Goal: Communication & Community: Answer question/provide support

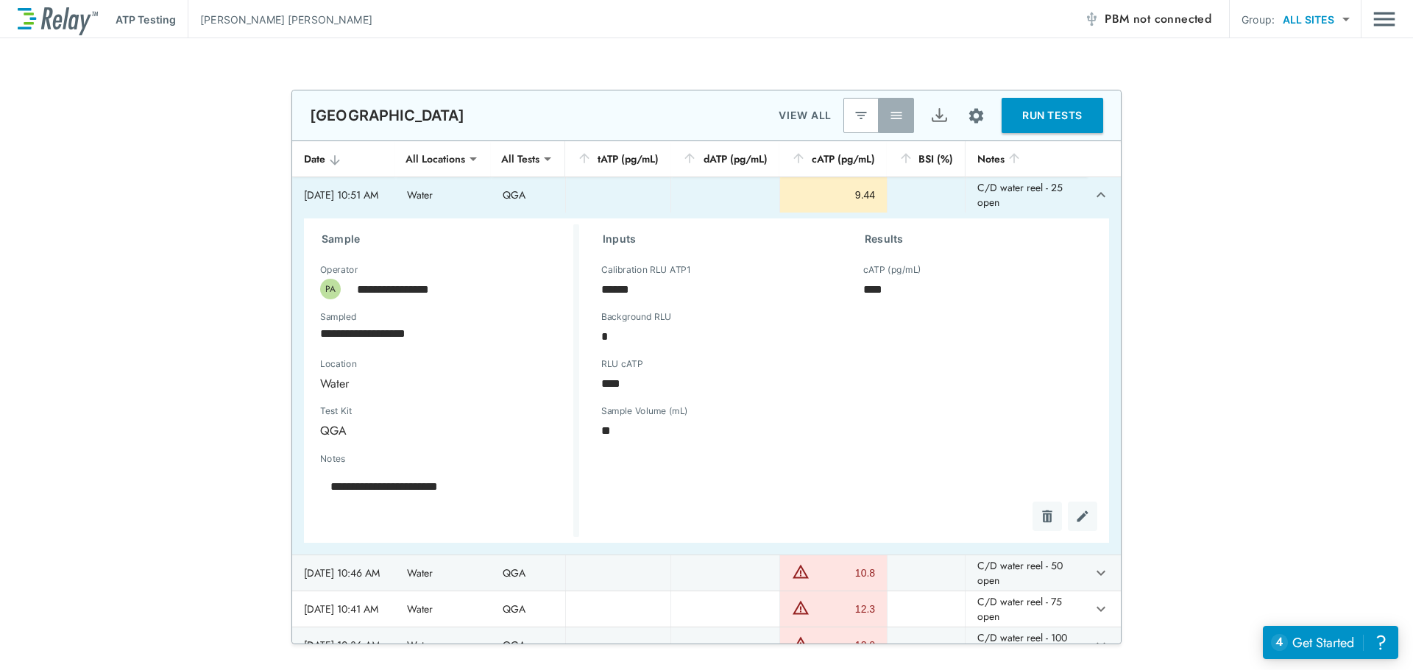
click at [1092, 203] on icon "expand row" at bounding box center [1101, 195] width 18 height 18
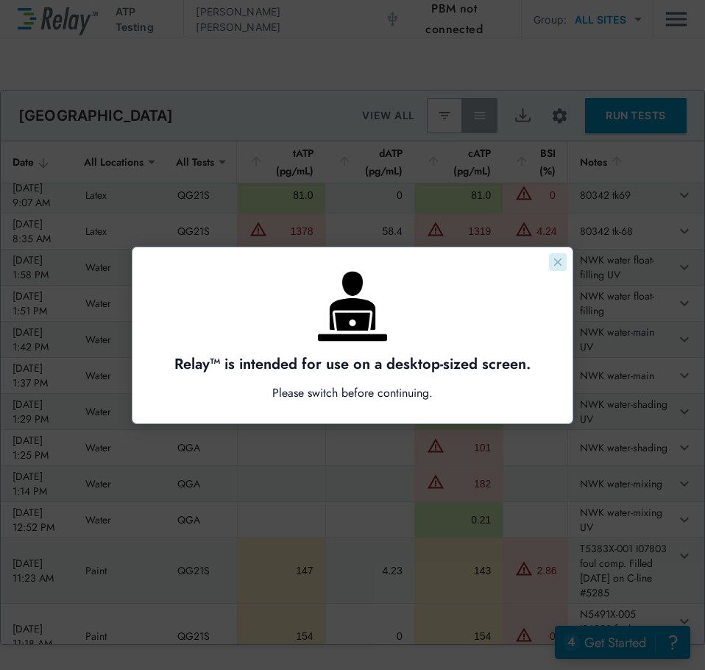
click at [553, 261] on icon "Close guide" at bounding box center [558, 262] width 12 height 12
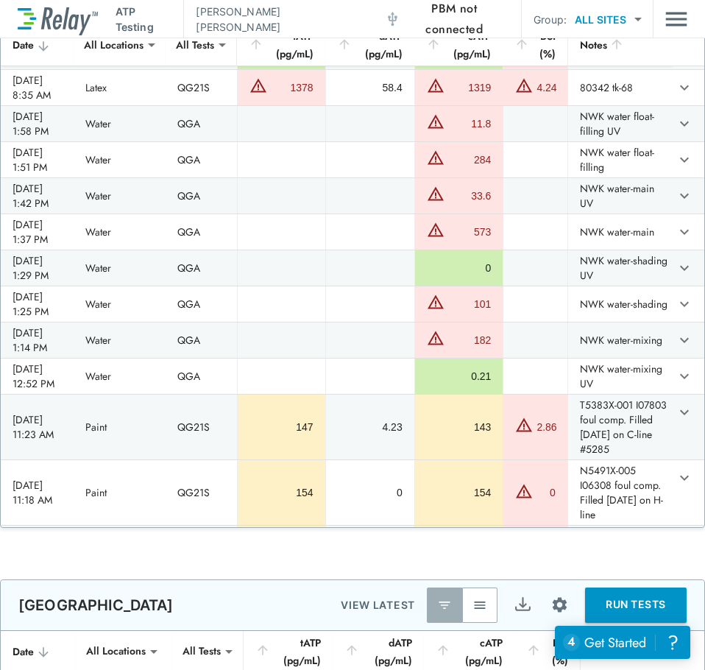
scroll to position [809, 0]
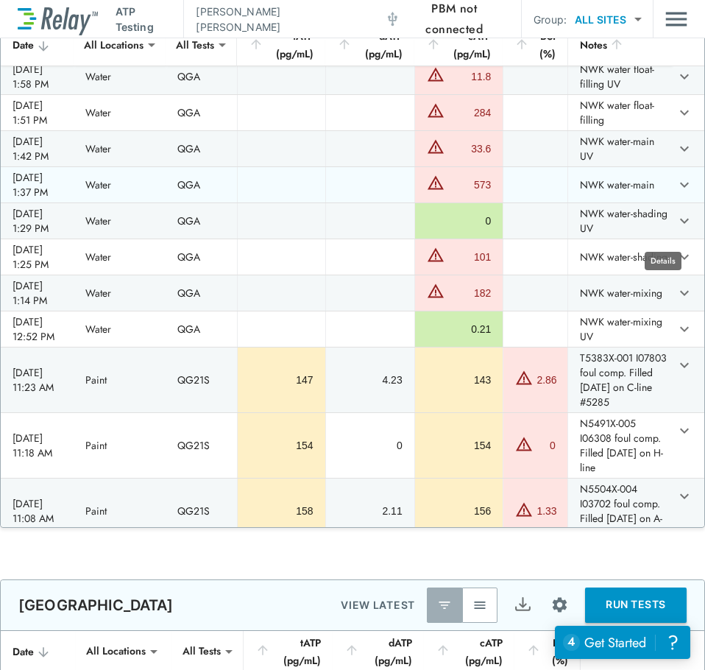
click at [676, 194] on icon "expand row" at bounding box center [685, 185] width 18 height 18
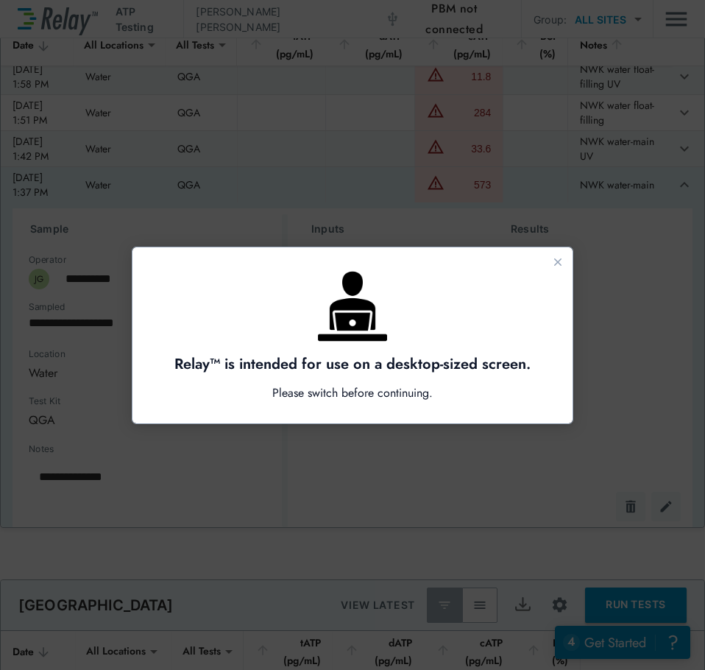
scroll to position [0, 0]
click at [552, 254] on button "Close guide" at bounding box center [558, 262] width 18 height 18
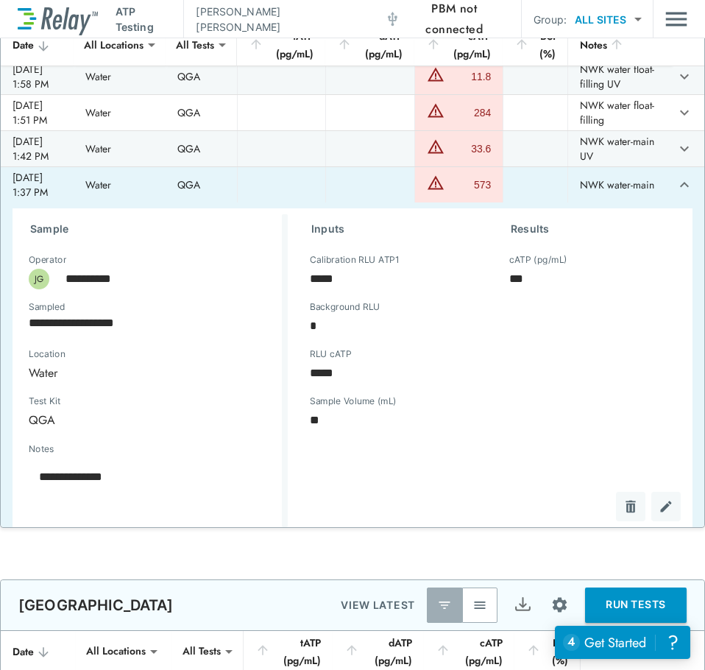
type textarea "*"
click at [676, 194] on icon "expand row" at bounding box center [685, 185] width 18 height 18
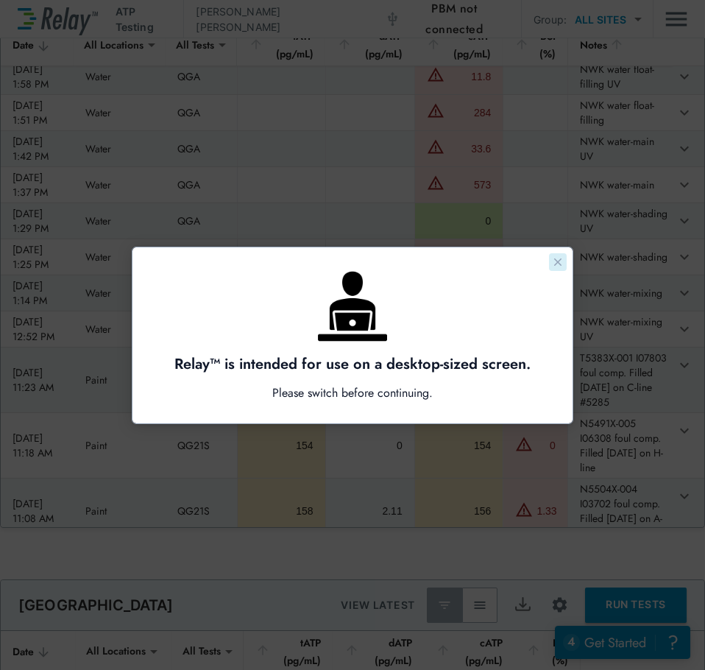
click at [555, 262] on icon "Close guide" at bounding box center [558, 262] width 12 height 12
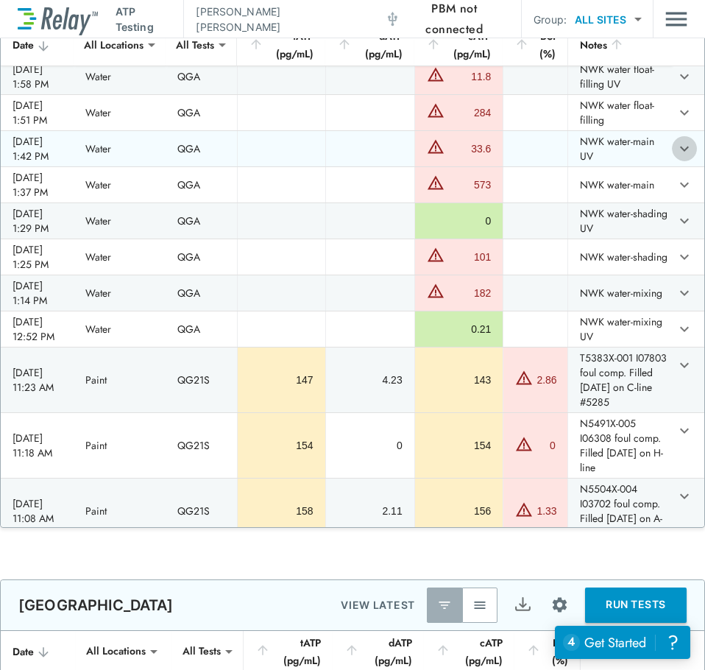
click at [676, 157] on icon "expand row" at bounding box center [685, 149] width 18 height 18
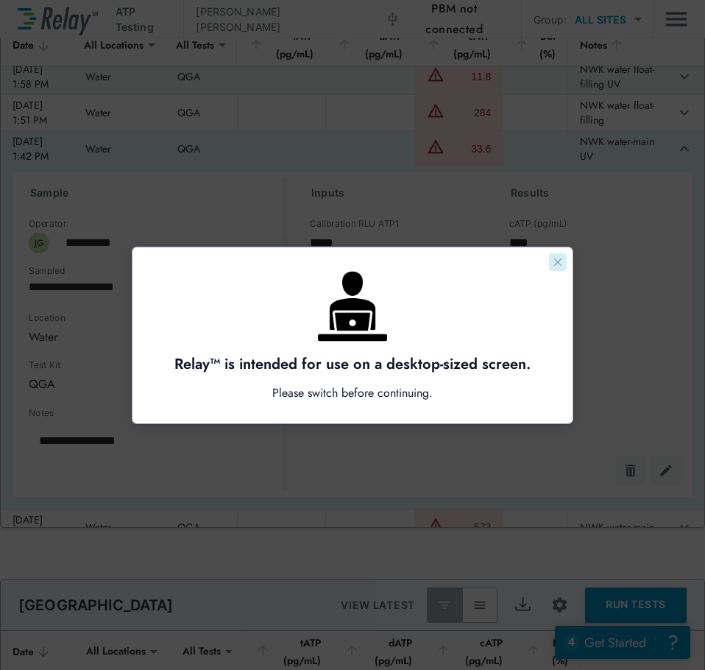
click at [554, 263] on icon "Close guide" at bounding box center [558, 262] width 12 height 12
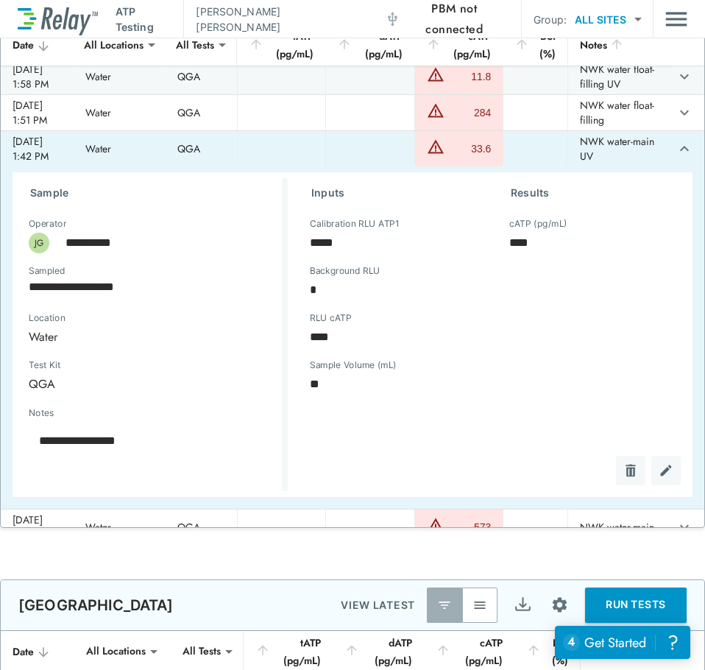
type textarea "*"
click at [676, 157] on icon "expand row" at bounding box center [685, 149] width 18 height 18
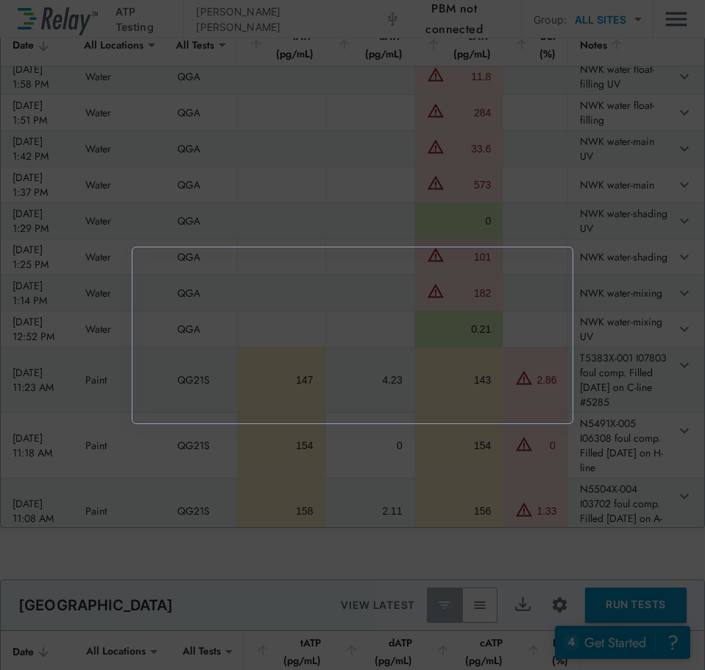
click at [659, 337] on div at bounding box center [352, 335] width 705 height 670
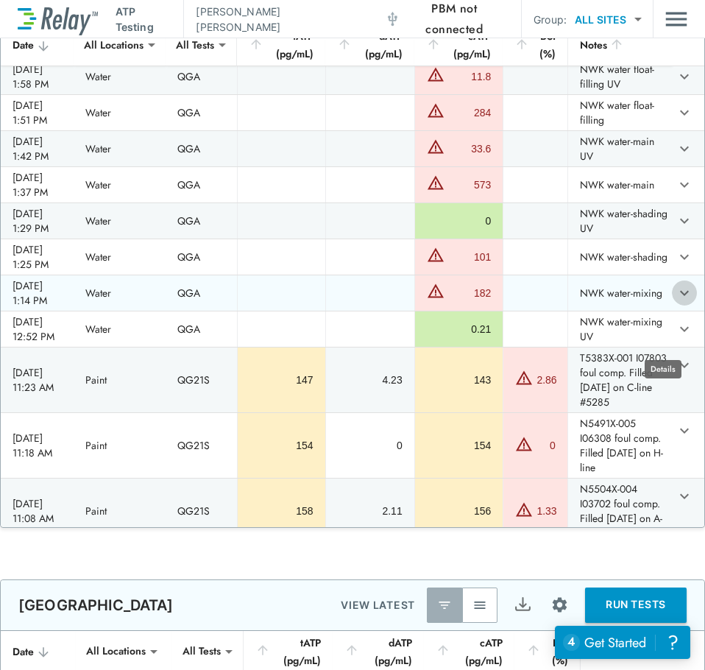
click at [676, 302] on icon "expand row" at bounding box center [685, 293] width 18 height 18
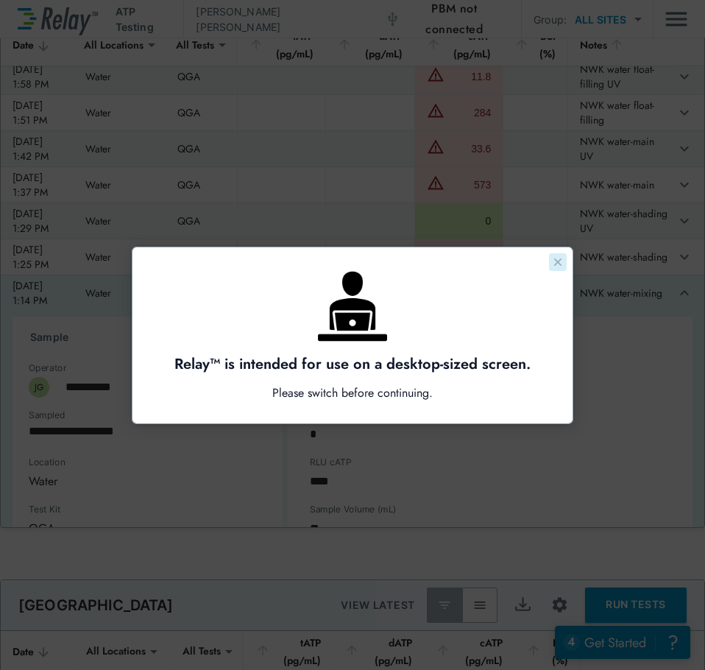
click at [559, 264] on icon "Close guide" at bounding box center [558, 262] width 12 height 12
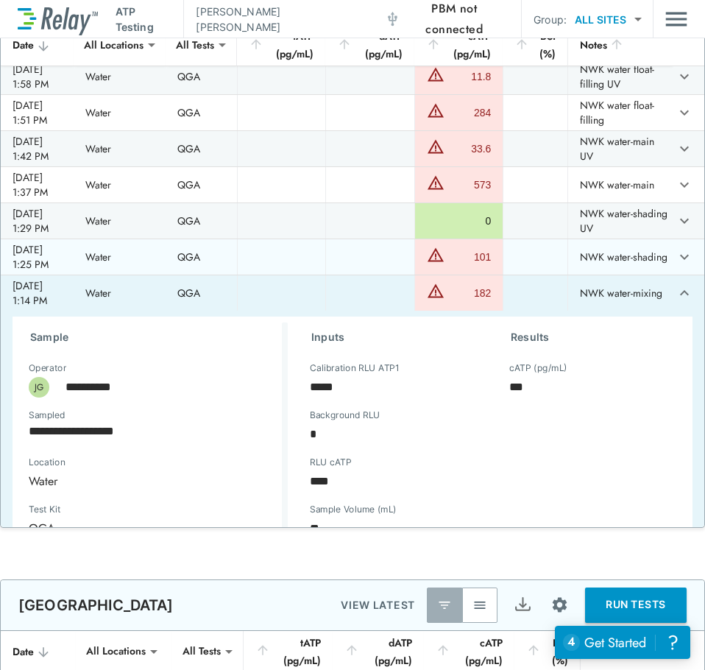
type textarea "*"
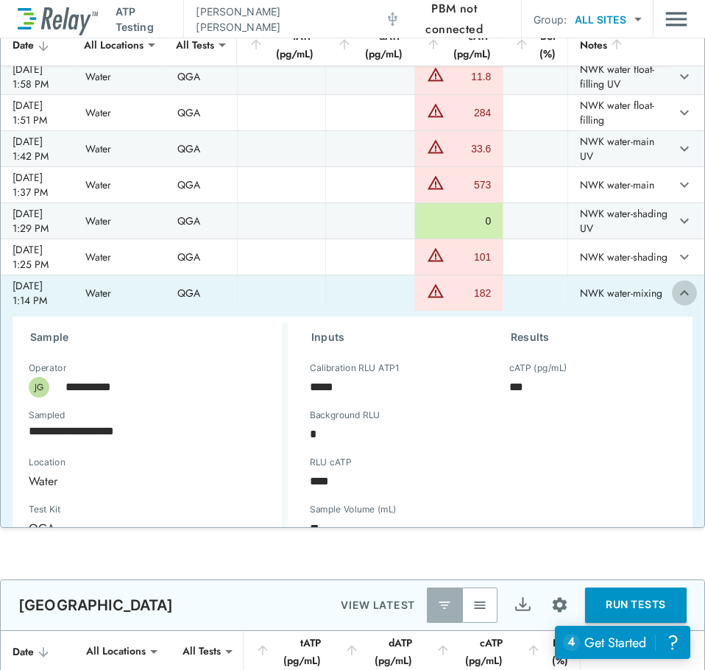
click at [680, 295] on icon "expand row" at bounding box center [684, 292] width 9 height 5
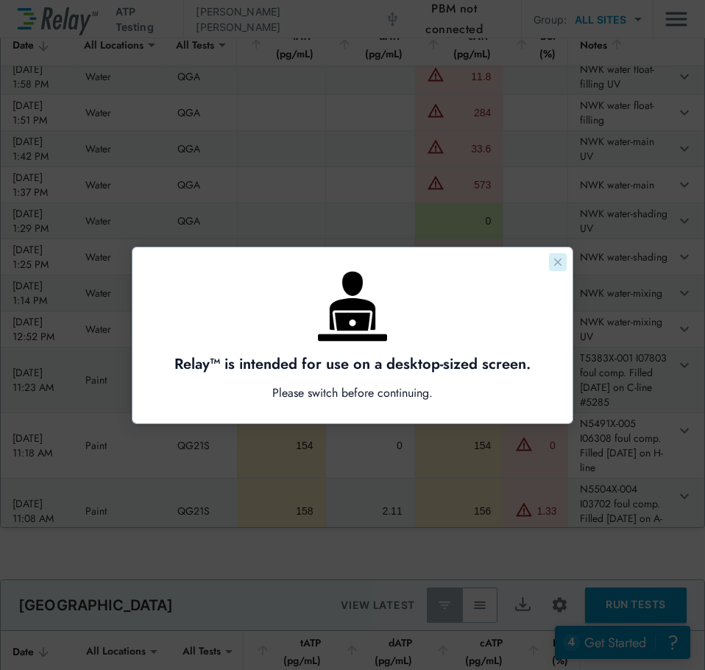
click at [562, 263] on icon "Close guide" at bounding box center [558, 262] width 12 height 12
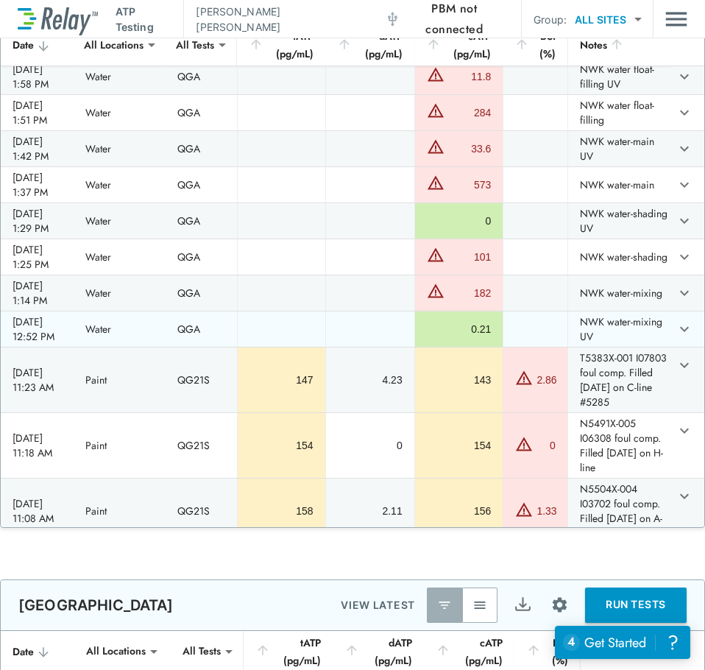
click at [676, 338] on icon "expand row" at bounding box center [685, 329] width 18 height 18
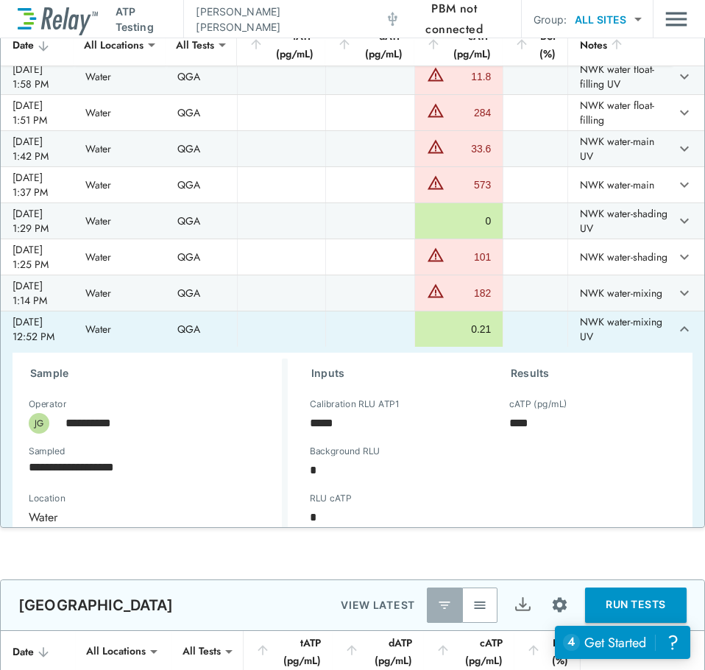
type textarea "*"
click at [676, 338] on icon "expand row" at bounding box center [685, 329] width 18 height 18
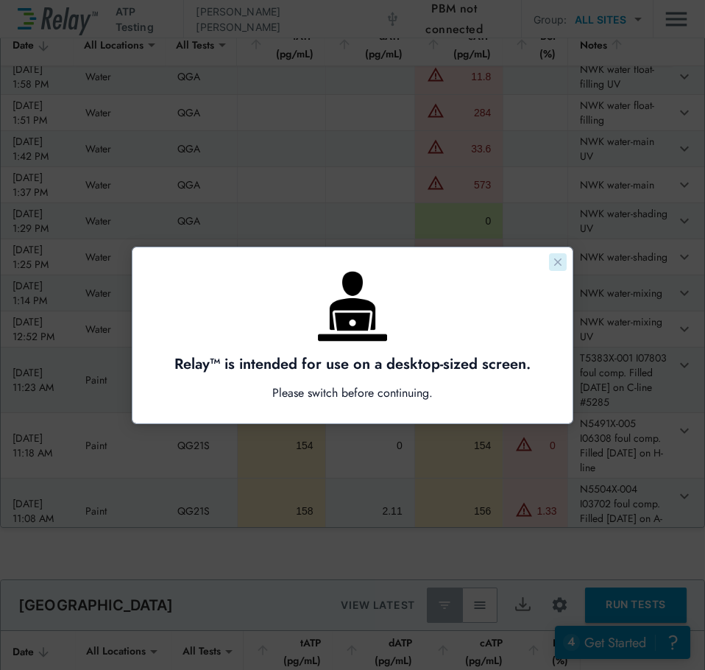
click at [561, 262] on icon "Close guide" at bounding box center [558, 262] width 12 height 12
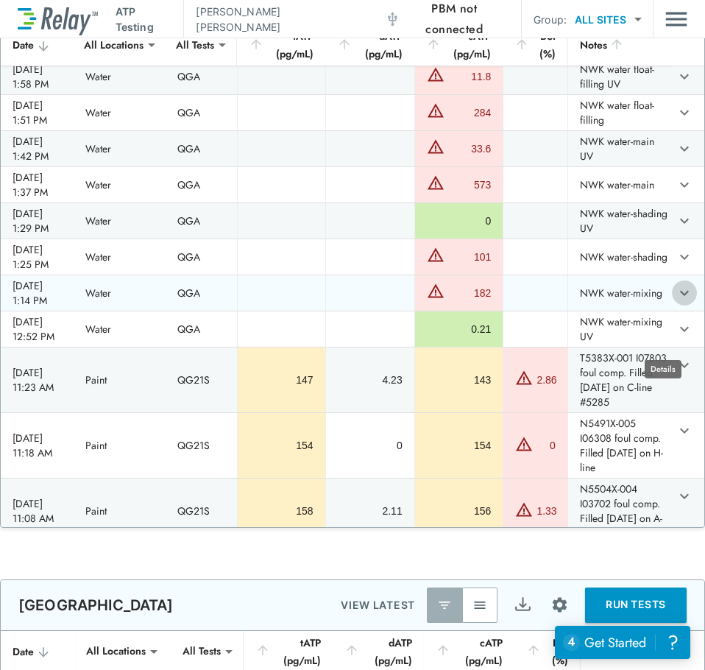
click at [676, 302] on icon "expand row" at bounding box center [685, 293] width 18 height 18
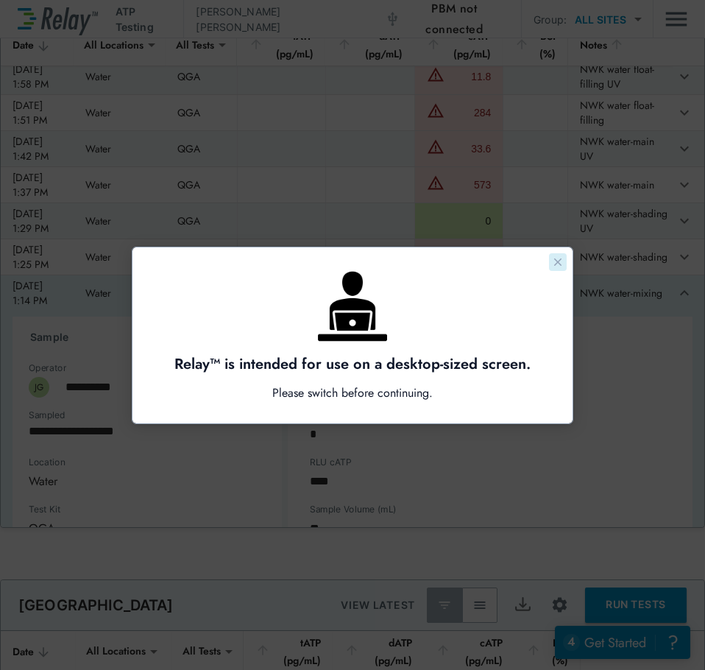
click at [556, 261] on icon "Close guide" at bounding box center [558, 262] width 12 height 12
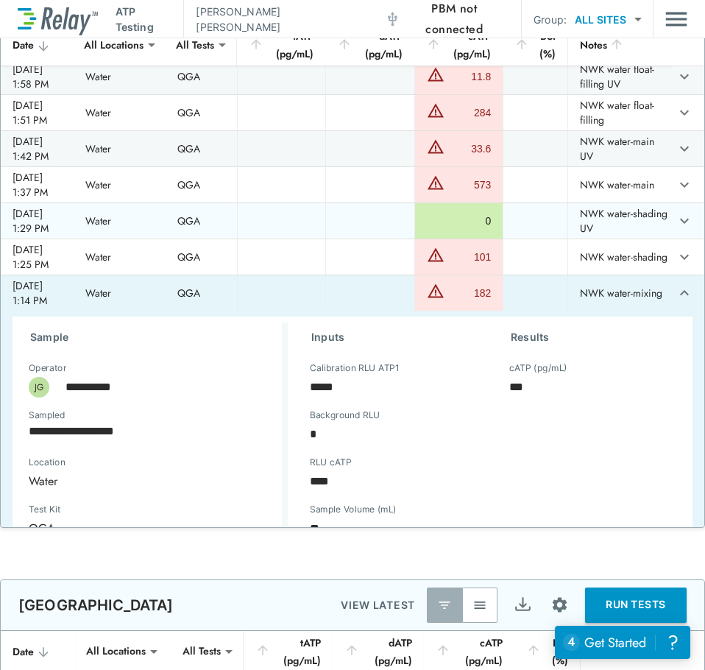
type textarea "*"
click at [676, 302] on icon "expand row" at bounding box center [685, 293] width 18 height 18
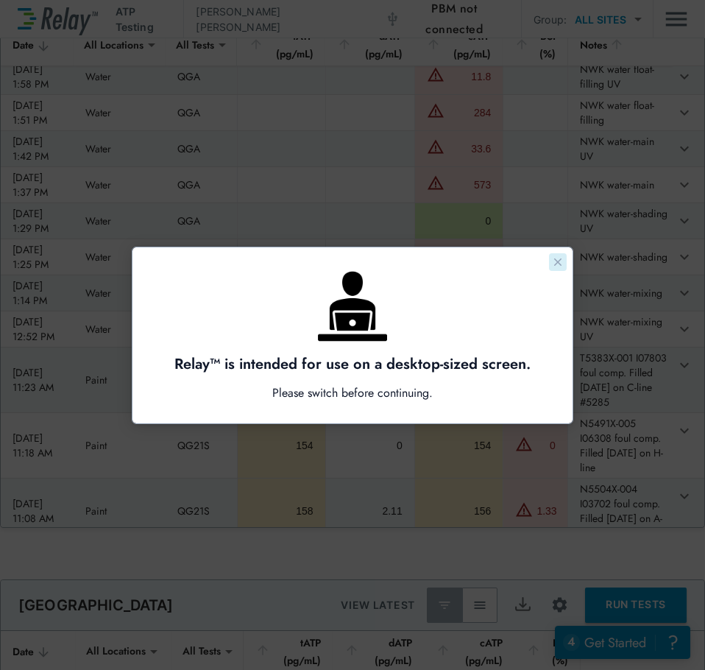
click at [553, 268] on button "Close guide" at bounding box center [558, 262] width 18 height 18
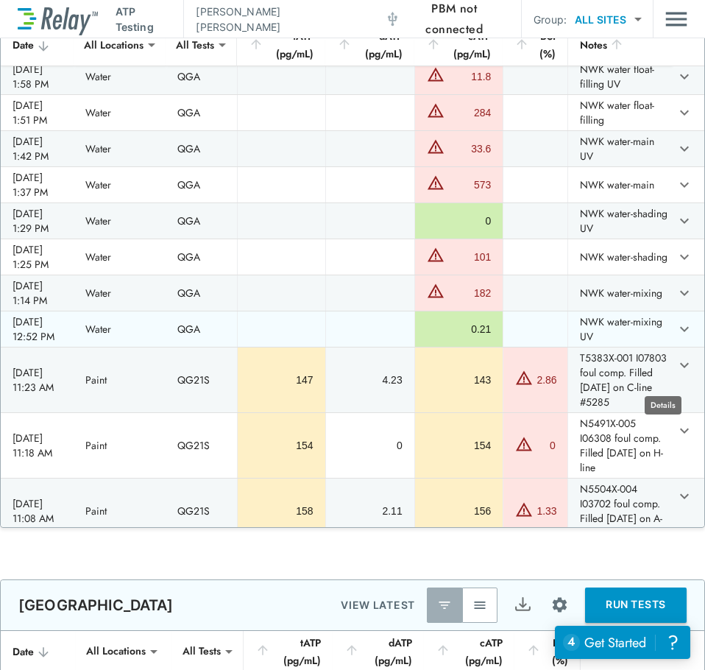
click at [676, 338] on icon "expand row" at bounding box center [685, 329] width 18 height 18
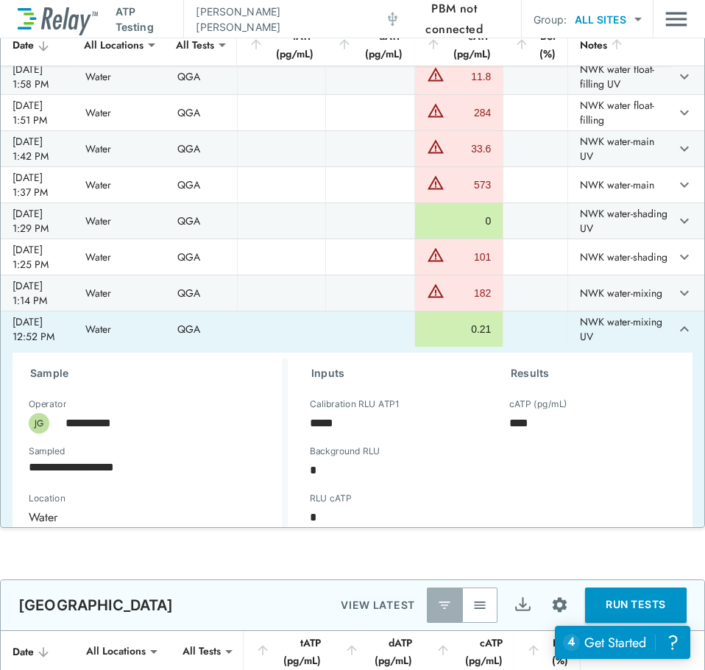
scroll to position [1030, 0]
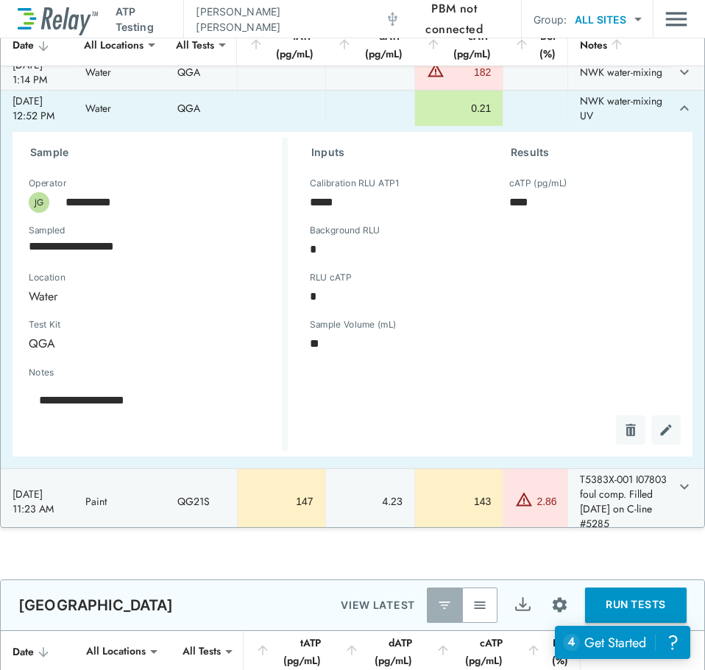
type textarea "*"
click at [676, 117] on icon "expand row" at bounding box center [685, 108] width 18 height 18
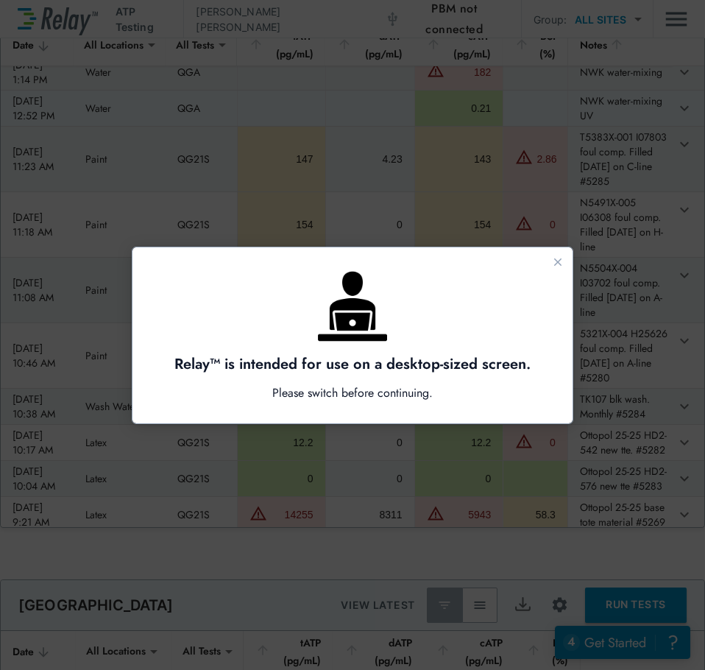
scroll to position [0, 0]
click at [565, 265] on button "Close guide" at bounding box center [558, 262] width 18 height 18
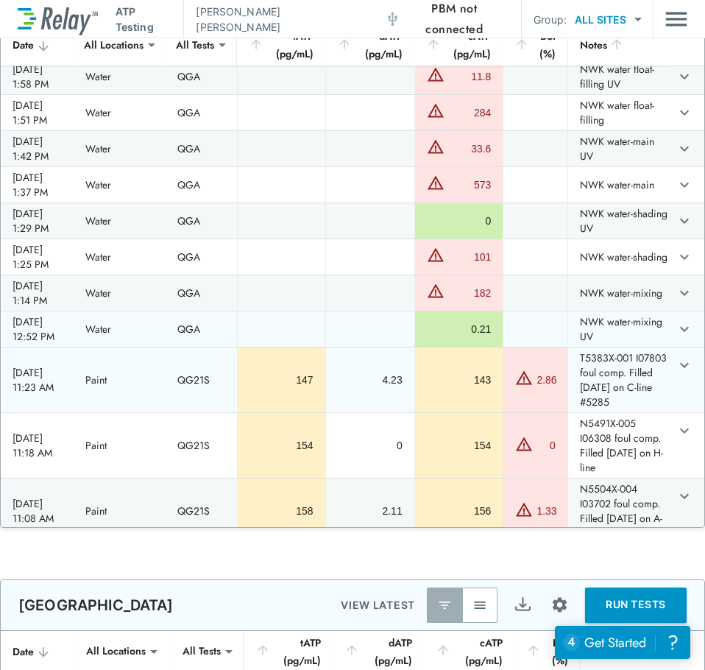
scroll to position [736, 0]
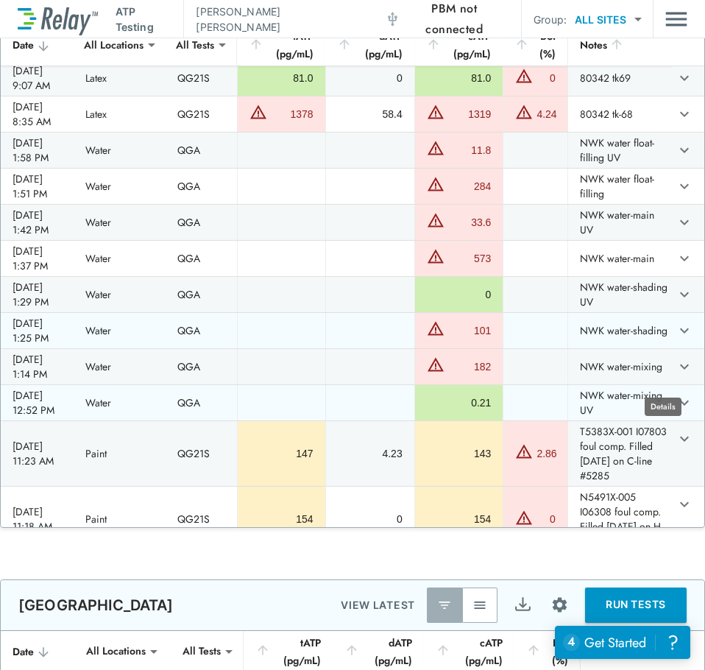
click at [676, 339] on icon "expand row" at bounding box center [685, 331] width 18 height 18
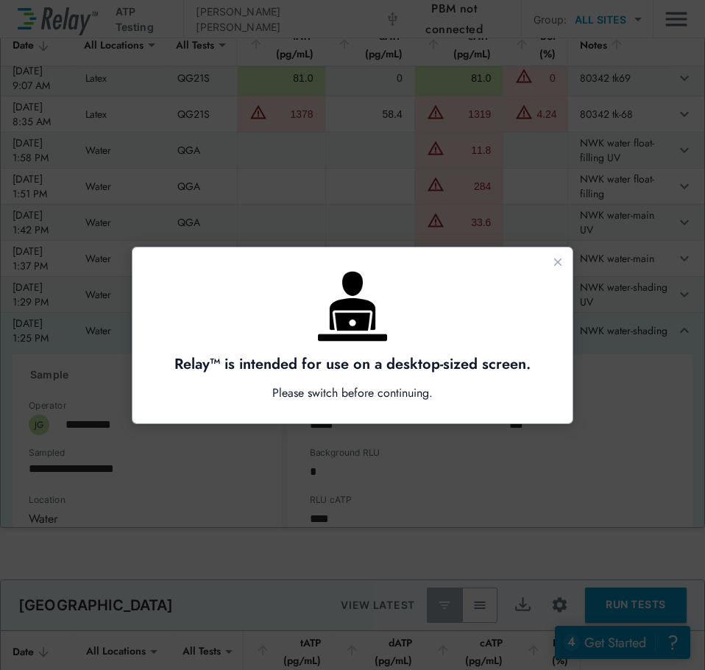
scroll to position [0, 0]
click at [563, 259] on button "Close guide" at bounding box center [558, 262] width 18 height 18
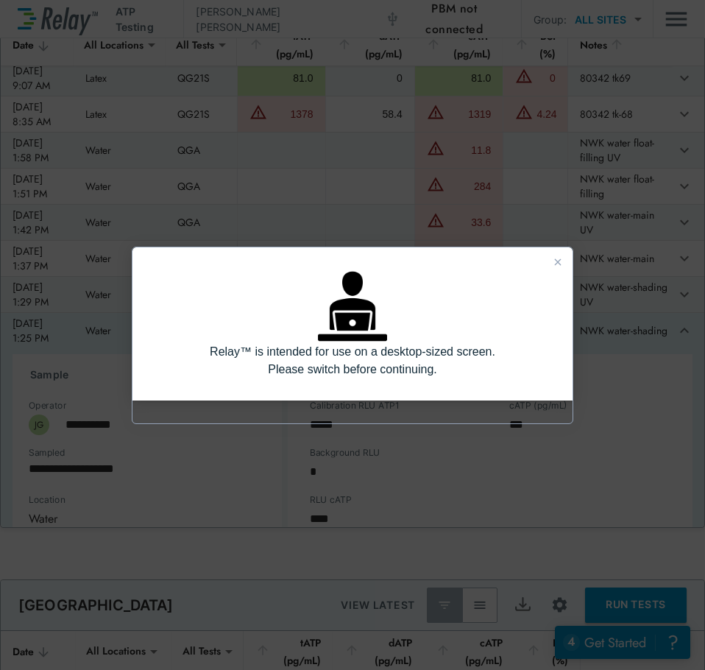
click at [567, 240] on td "NWK water-main UV" at bounding box center [619, 222] width 104 height 35
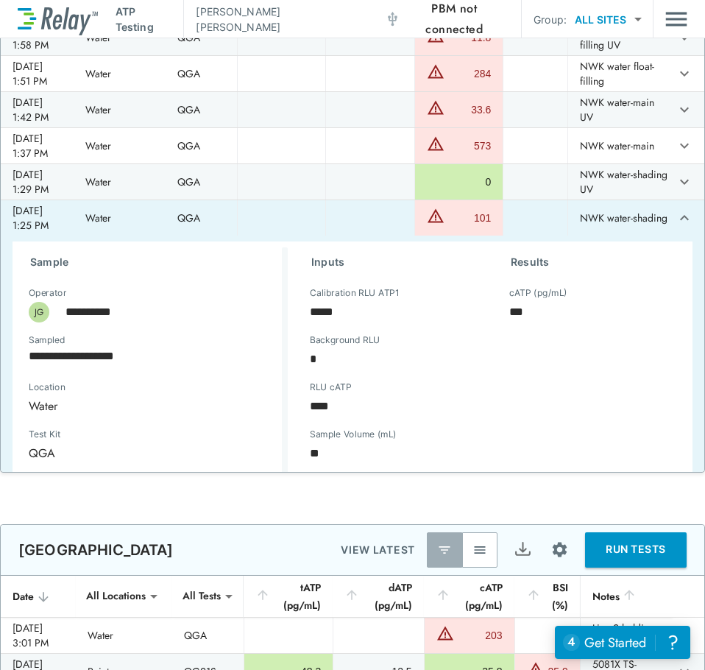
scroll to position [809, 0]
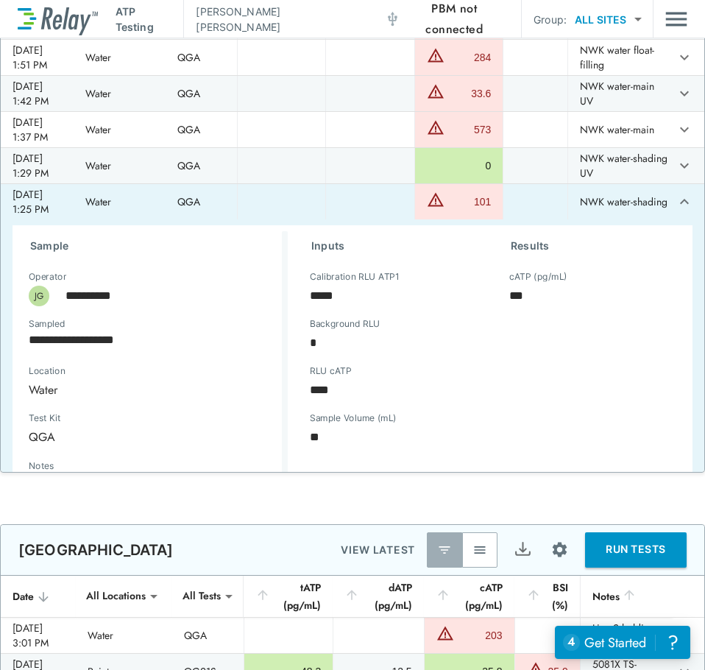
type textarea "*"
click at [676, 210] on icon "expand row" at bounding box center [685, 202] width 18 height 18
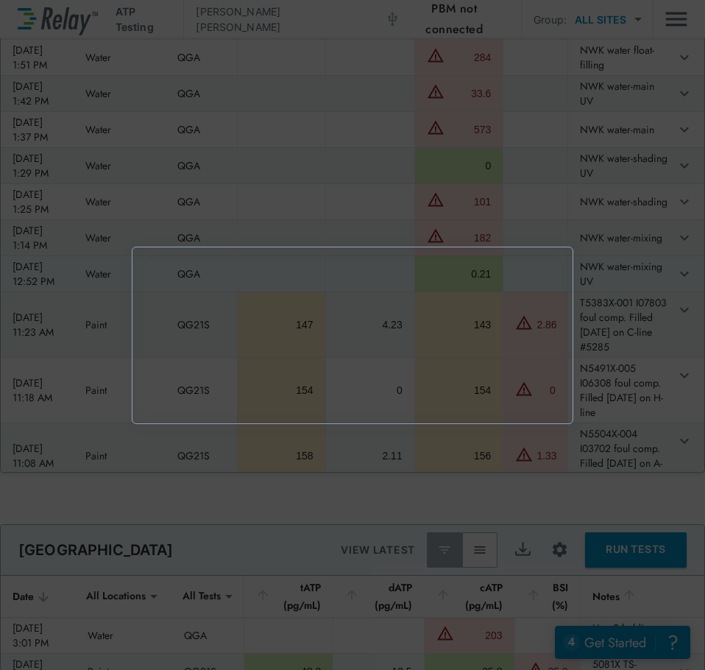
click at [667, 213] on div at bounding box center [352, 335] width 705 height 670
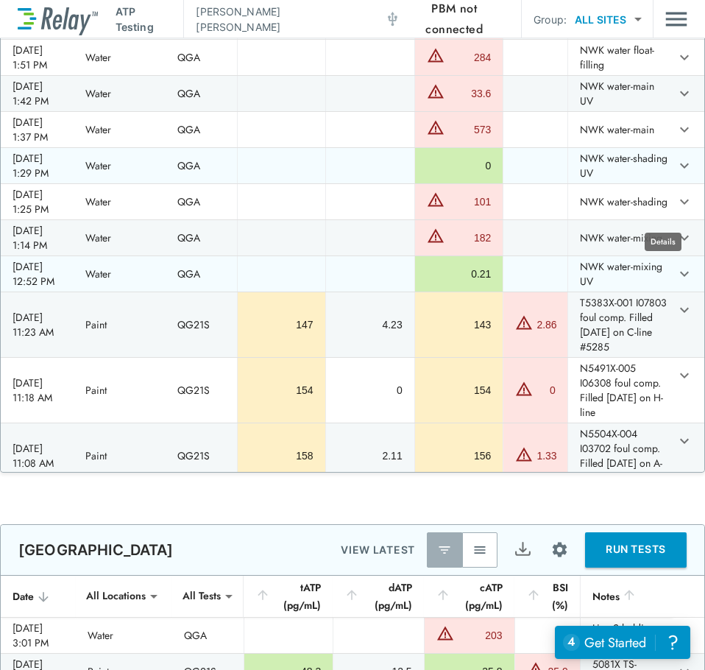
click at [676, 174] on icon "expand row" at bounding box center [685, 166] width 18 height 18
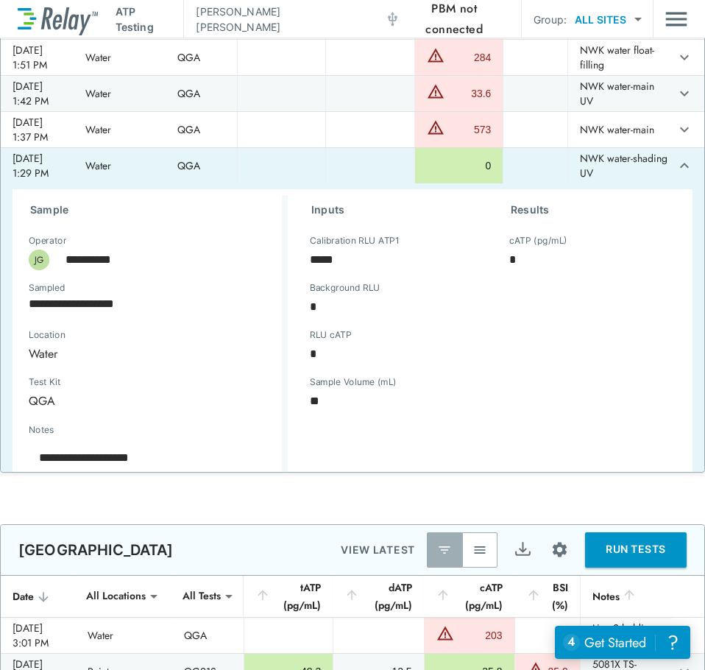
type textarea "*"
click at [676, 174] on icon "expand row" at bounding box center [685, 166] width 18 height 18
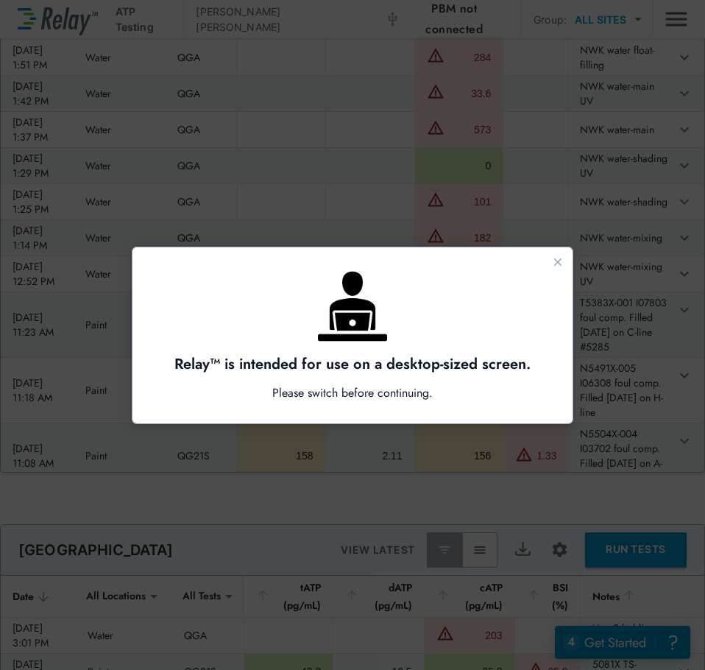
scroll to position [0, 0]
click at [560, 261] on icon "Close guide" at bounding box center [558, 262] width 12 height 12
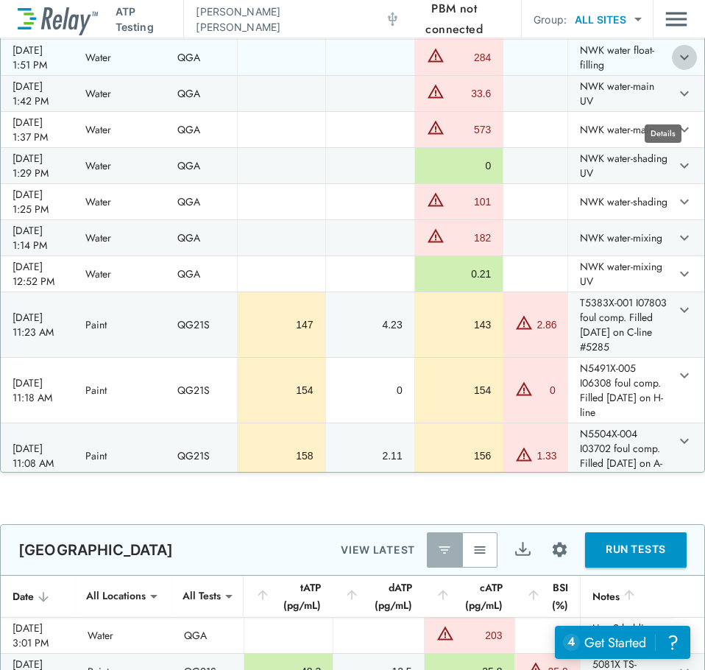
click at [680, 60] on icon "expand row" at bounding box center [684, 56] width 9 height 5
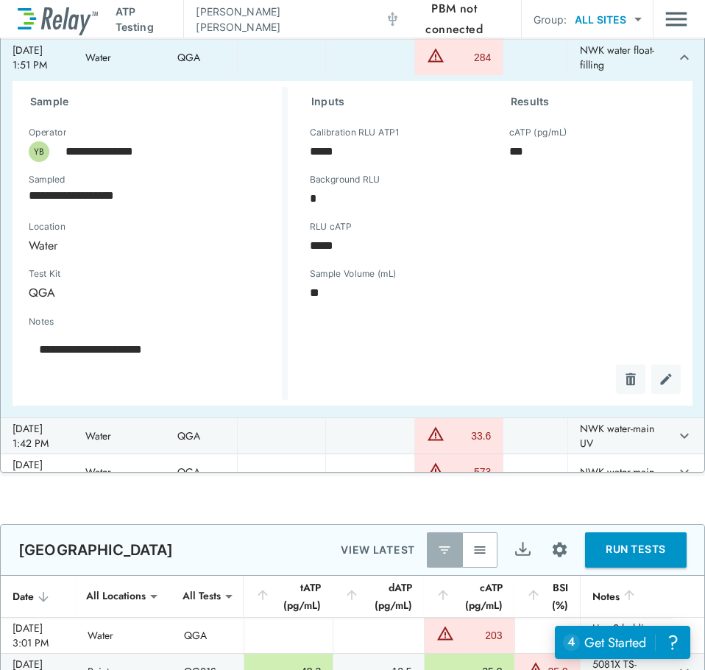
type textarea "*"
click at [676, 66] on icon "expand row" at bounding box center [685, 58] width 18 height 18
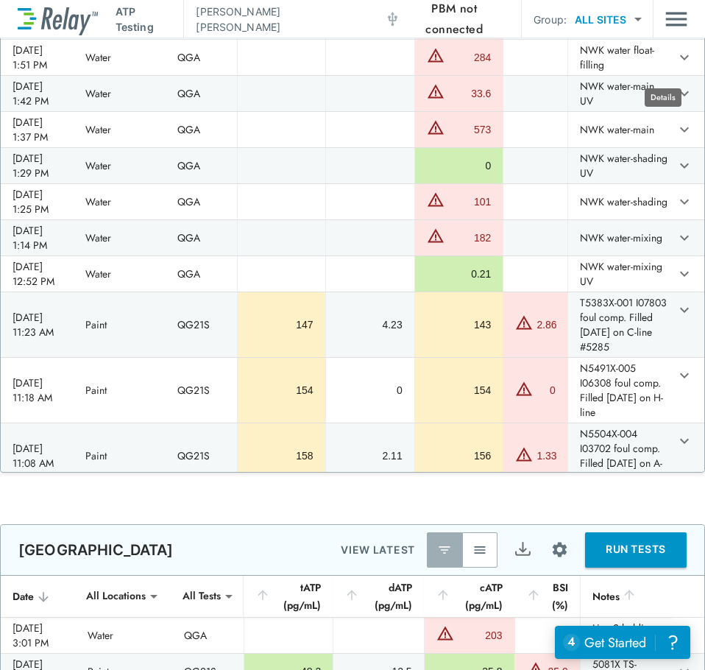
click at [676, 30] on icon "expand row" at bounding box center [685, 22] width 18 height 18
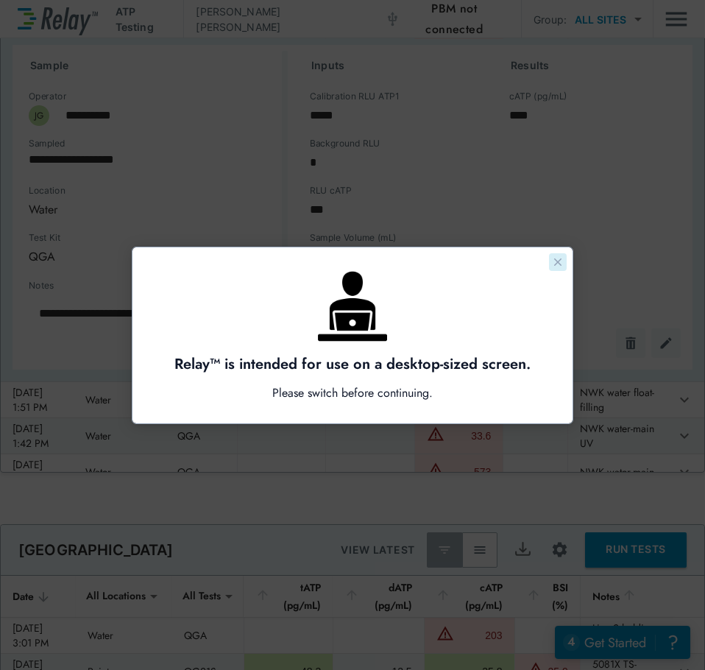
click at [557, 265] on icon "Close guide" at bounding box center [558, 262] width 12 height 12
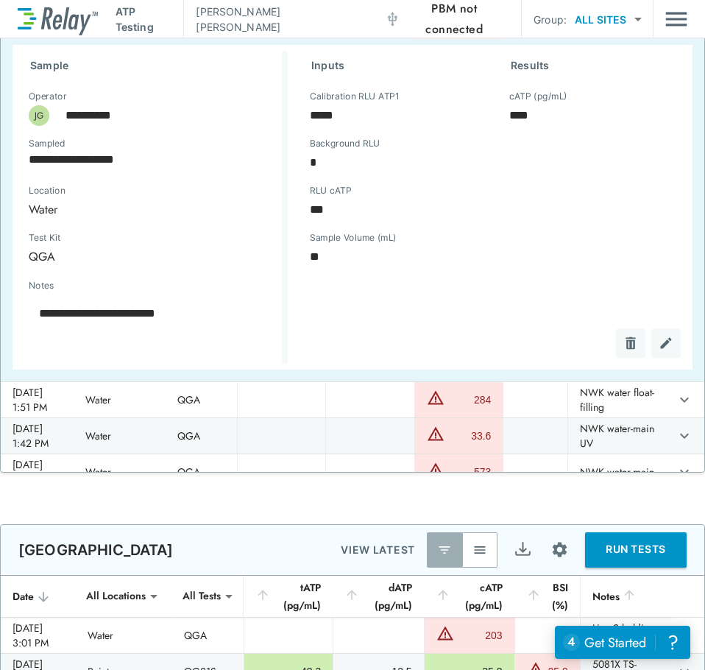
type textarea "*"
click at [676, 30] on icon "expand row" at bounding box center [685, 22] width 18 height 18
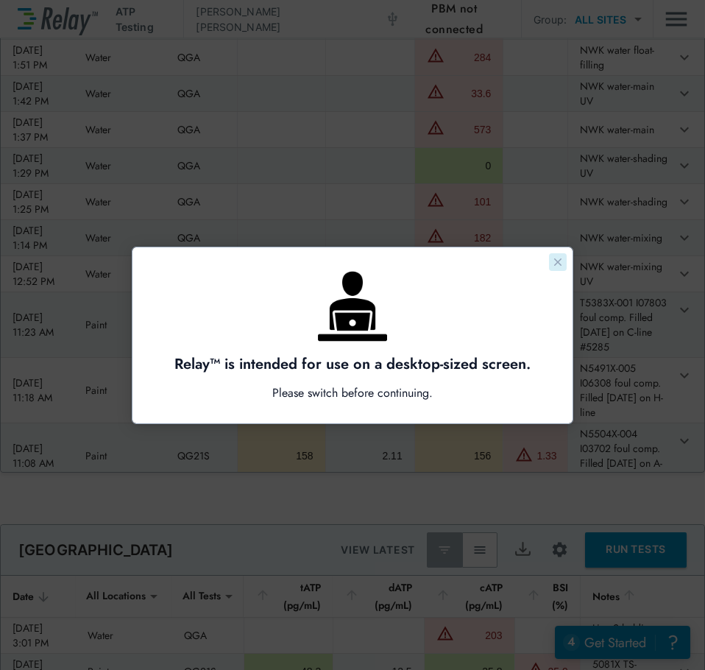
click at [557, 263] on icon "Close guide" at bounding box center [557, 261] width 7 height 7
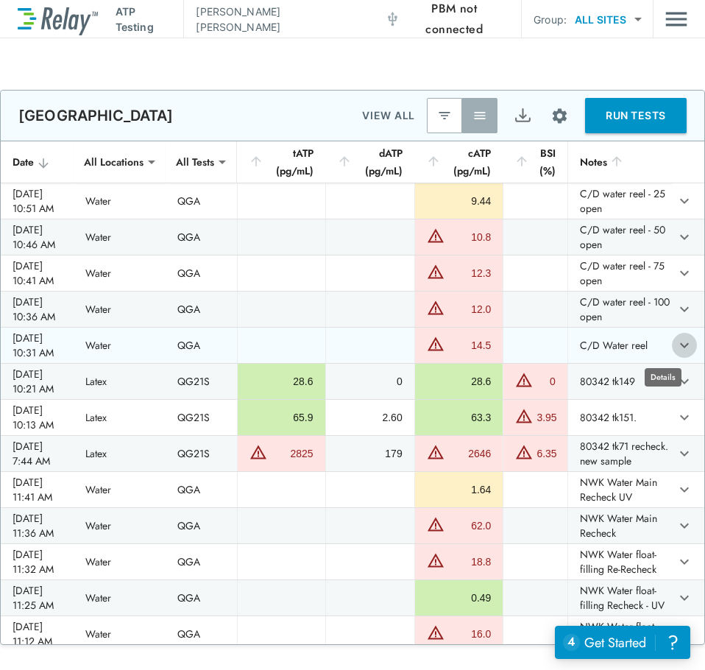
click at [676, 341] on icon "expand row" at bounding box center [685, 345] width 18 height 18
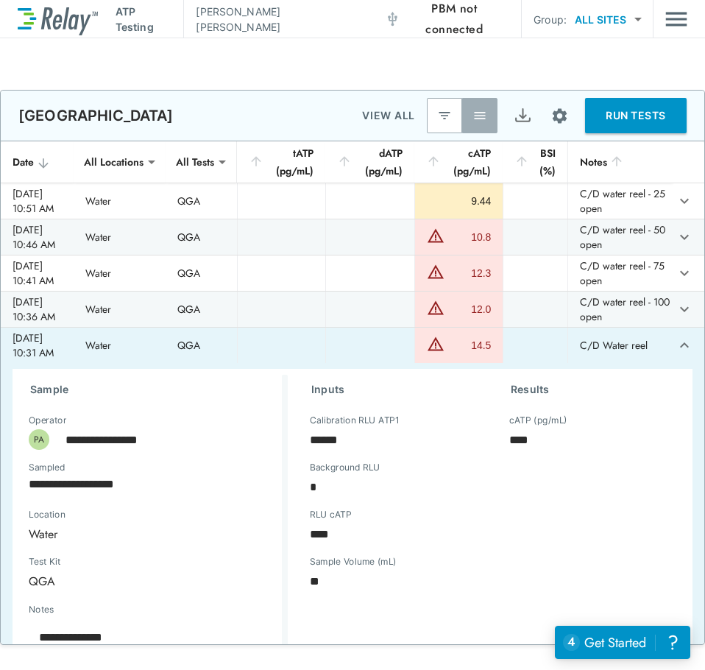
type textarea "*"
click at [676, 344] on icon "expand row" at bounding box center [685, 345] width 18 height 18
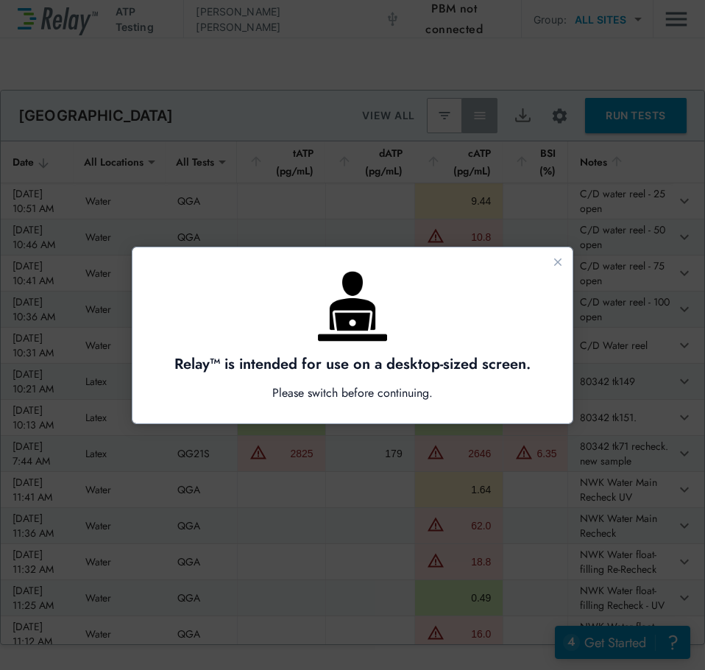
click at [659, 309] on div at bounding box center [352, 335] width 705 height 670
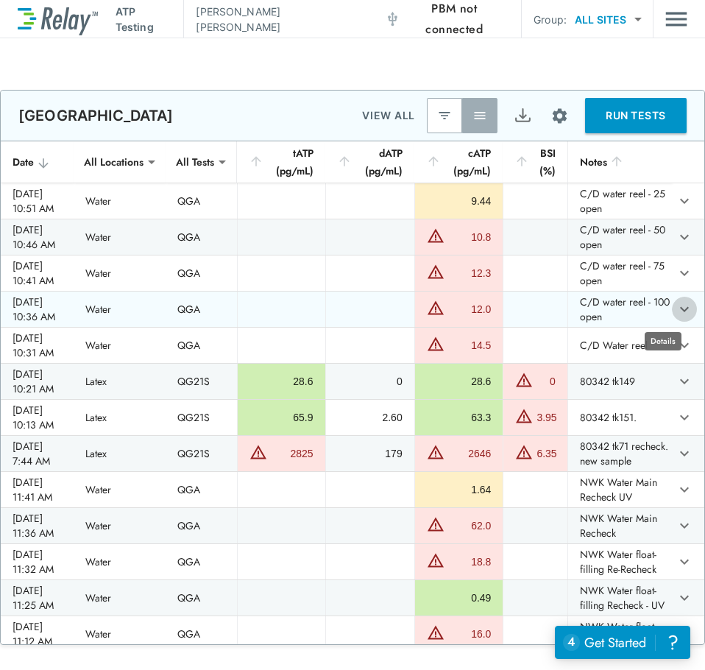
click at [676, 313] on icon "expand row" at bounding box center [685, 309] width 18 height 18
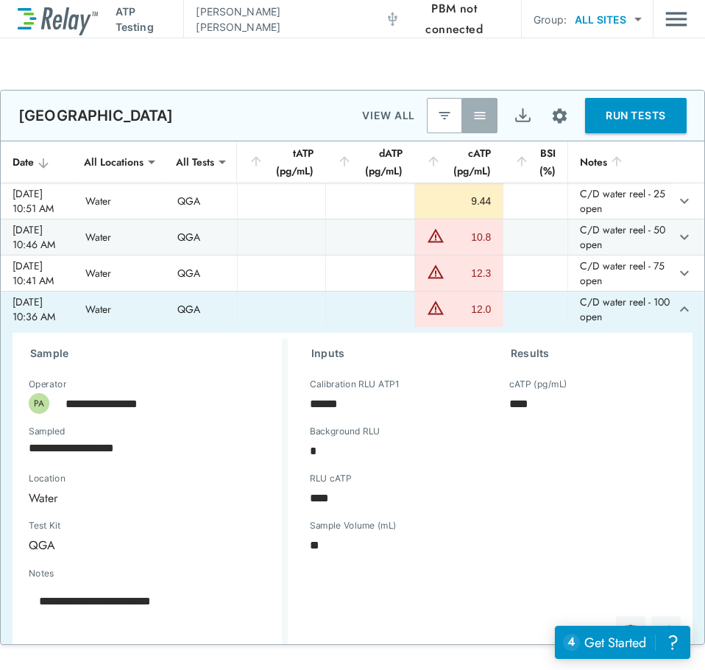
type textarea "*"
click at [676, 312] on icon "expand row" at bounding box center [685, 309] width 18 height 18
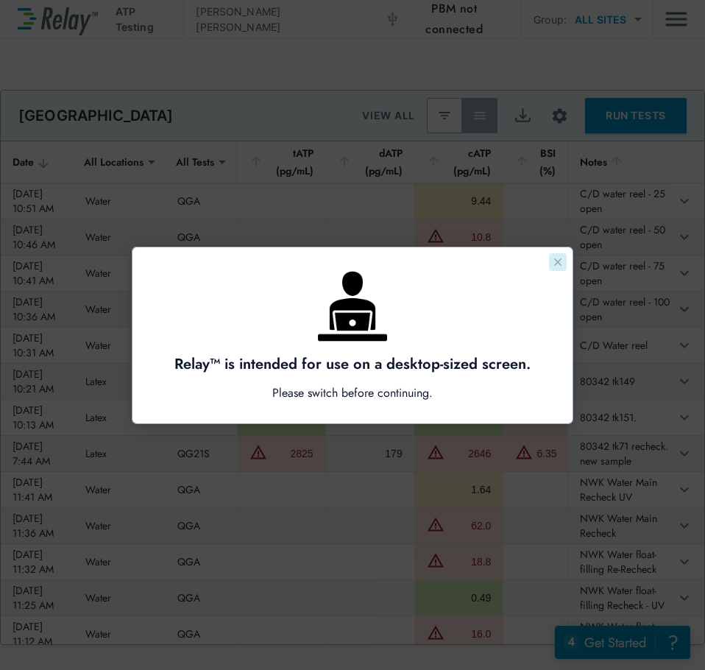
click at [559, 267] on icon "Close guide" at bounding box center [558, 262] width 12 height 12
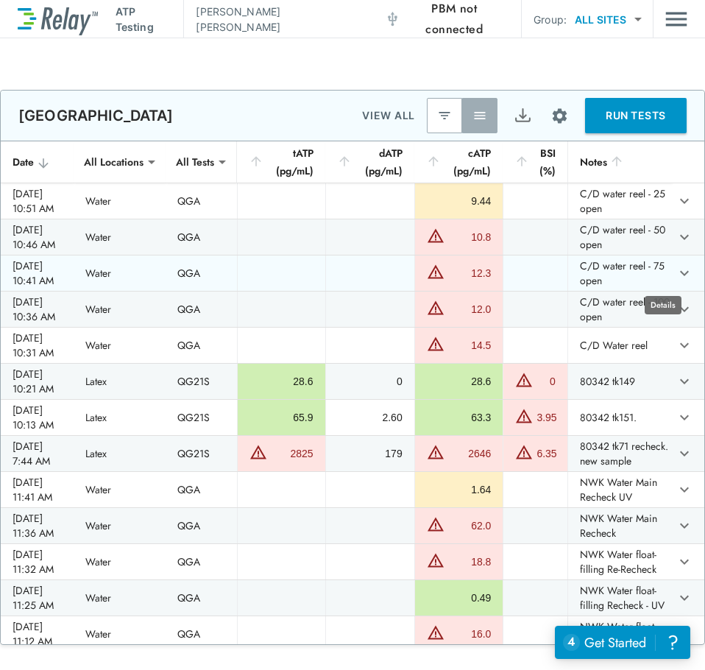
click at [676, 272] on icon "expand row" at bounding box center [685, 273] width 18 height 18
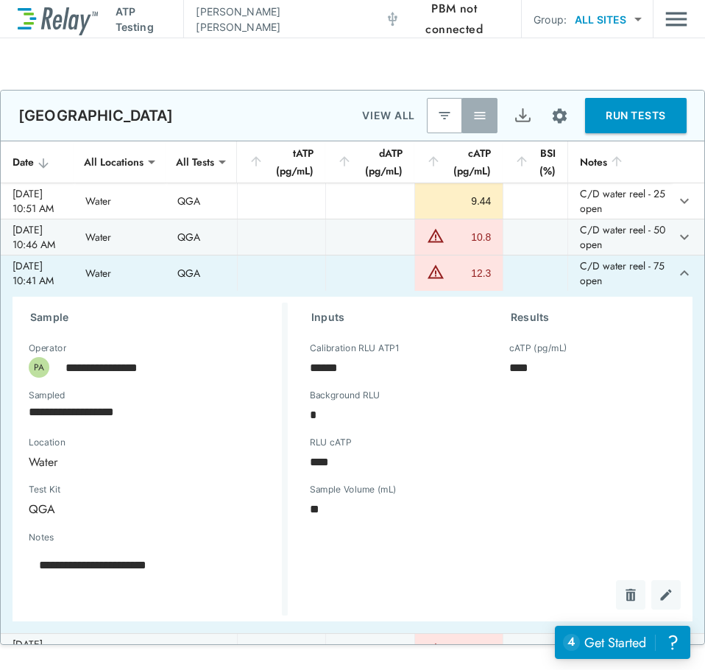
type textarea "*"
drag, startPoint x: 662, startPoint y: 275, endPoint x: 653, endPoint y: 303, distance: 29.1
click at [676, 274] on icon "expand row" at bounding box center [685, 273] width 18 height 18
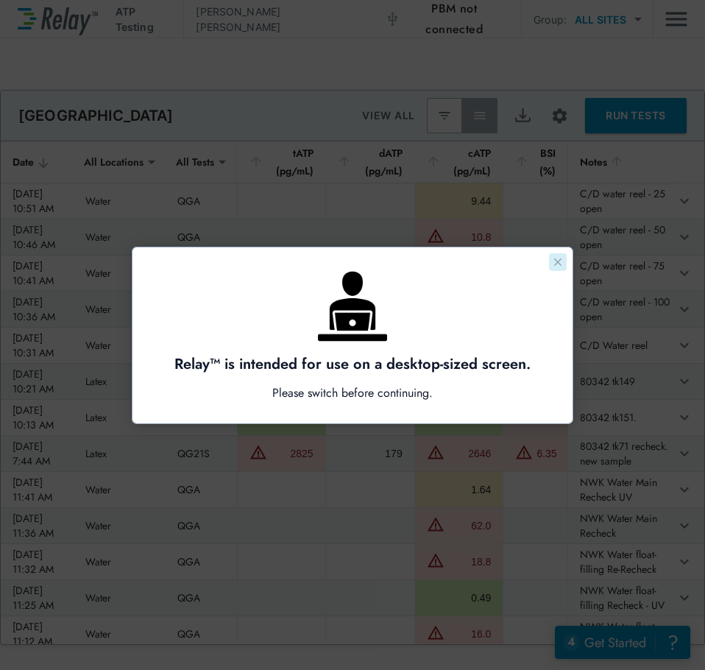
click at [561, 263] on icon "Close guide" at bounding box center [558, 262] width 12 height 12
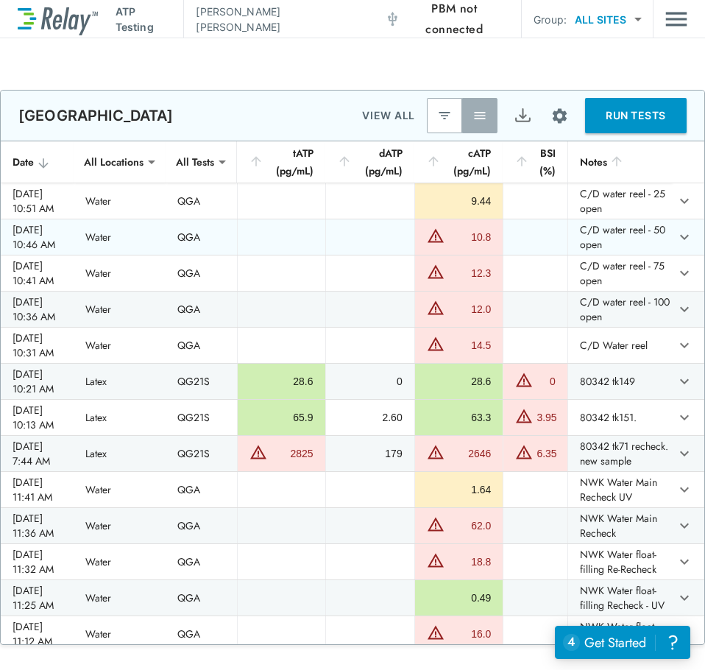
click at [676, 241] on icon "expand row" at bounding box center [685, 237] width 18 height 18
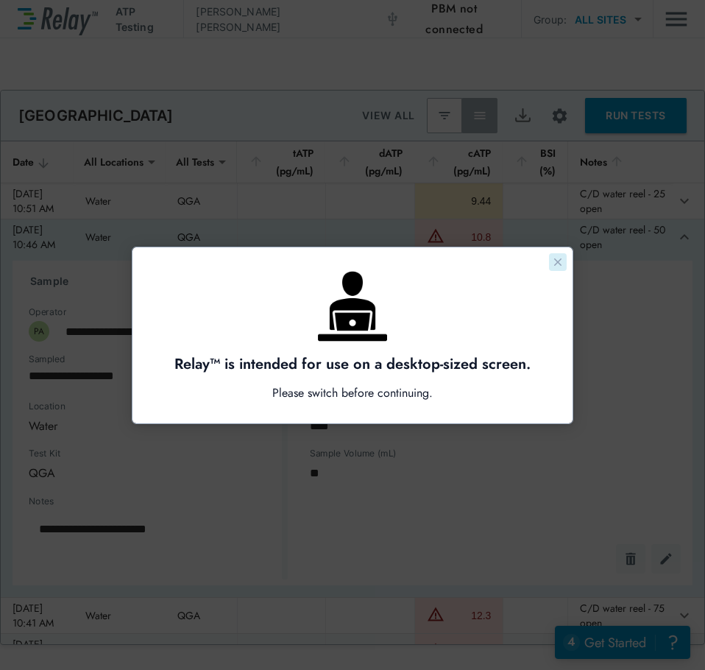
click at [556, 266] on icon "Close guide" at bounding box center [558, 262] width 12 height 12
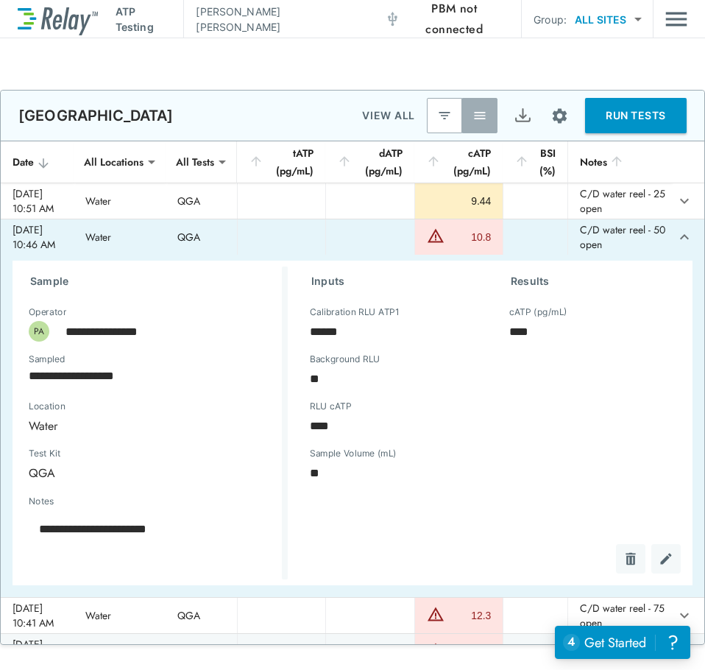
type textarea "*"
click at [680, 238] on icon "expand row" at bounding box center [684, 236] width 9 height 5
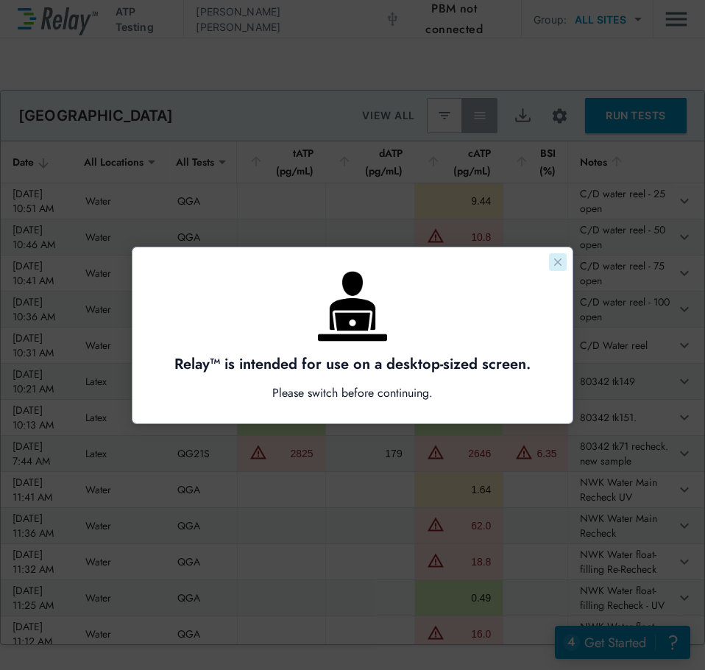
click at [561, 263] on icon "Close guide" at bounding box center [558, 262] width 12 height 12
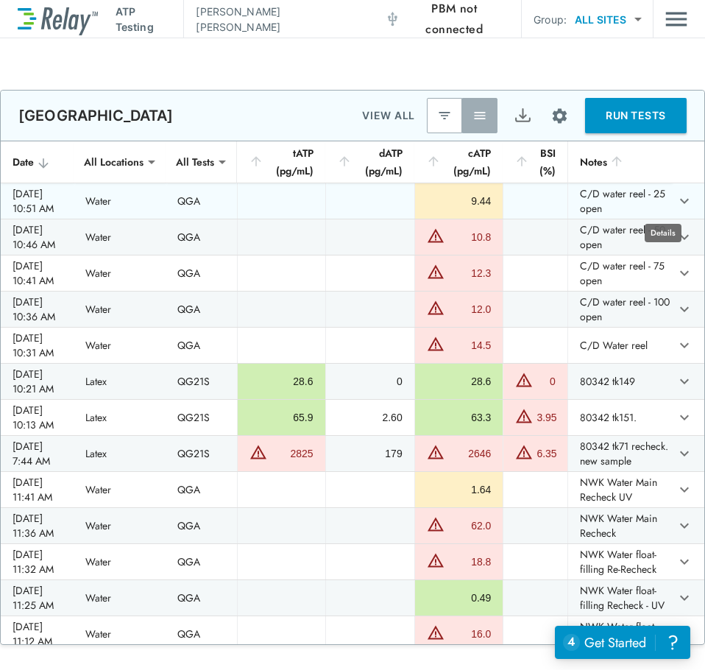
click at [680, 199] on icon "expand row" at bounding box center [684, 201] width 9 height 5
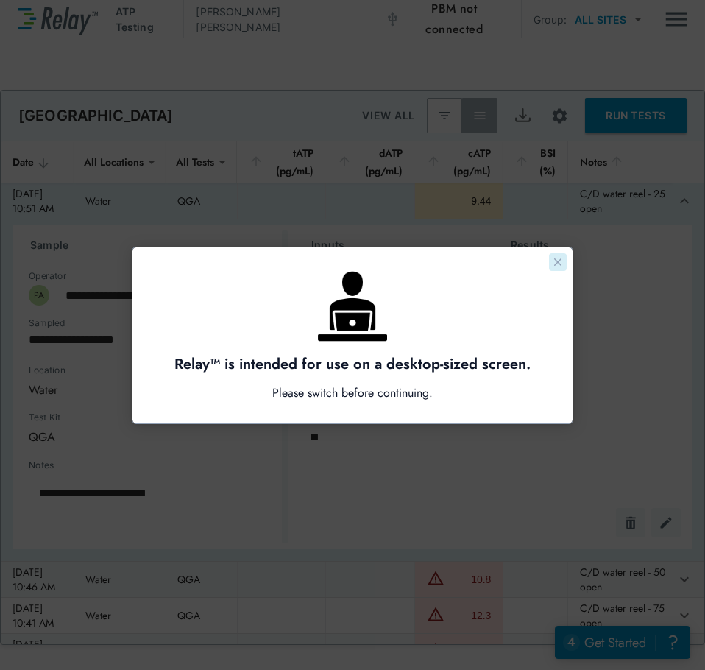
click at [557, 263] on icon "Close guide" at bounding box center [557, 261] width 7 height 7
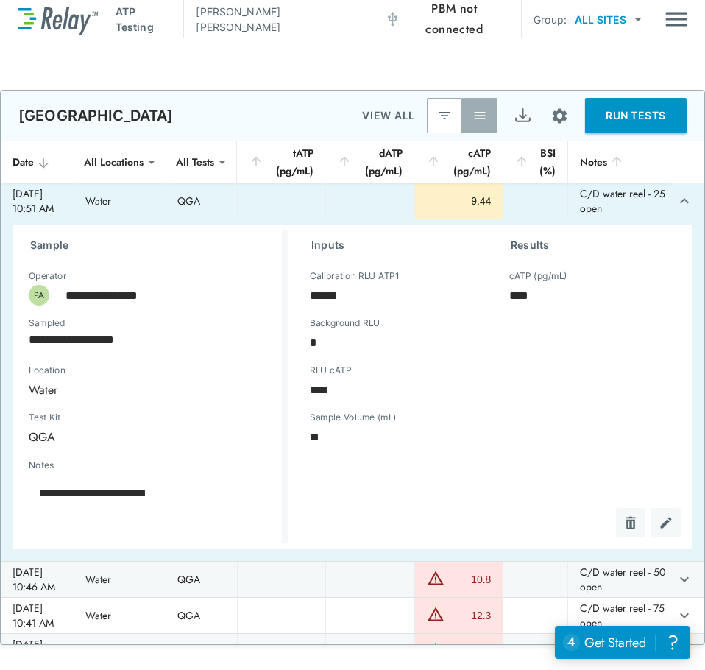
type textarea "*"
